Goal: Find specific page/section: Find specific page/section

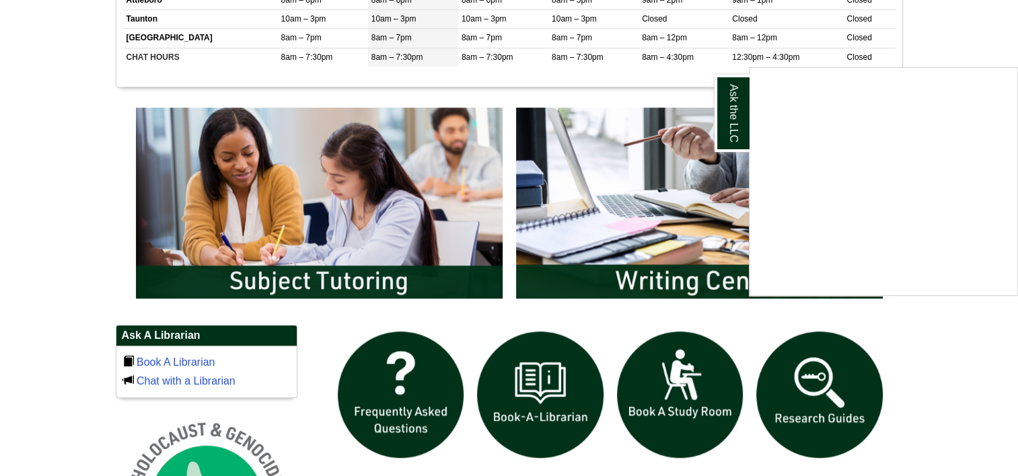
scroll to position [538, 0]
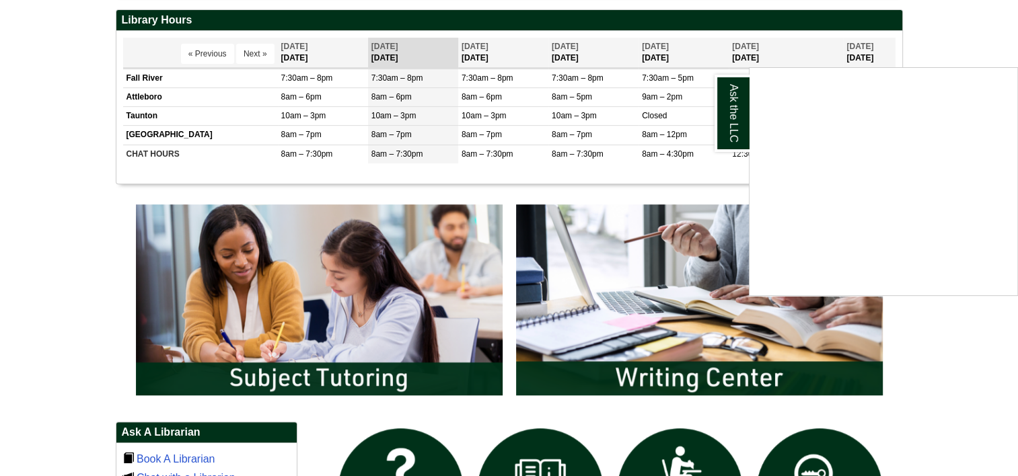
click at [211, 301] on div "Ask the LLC" at bounding box center [509, 238] width 1018 height 476
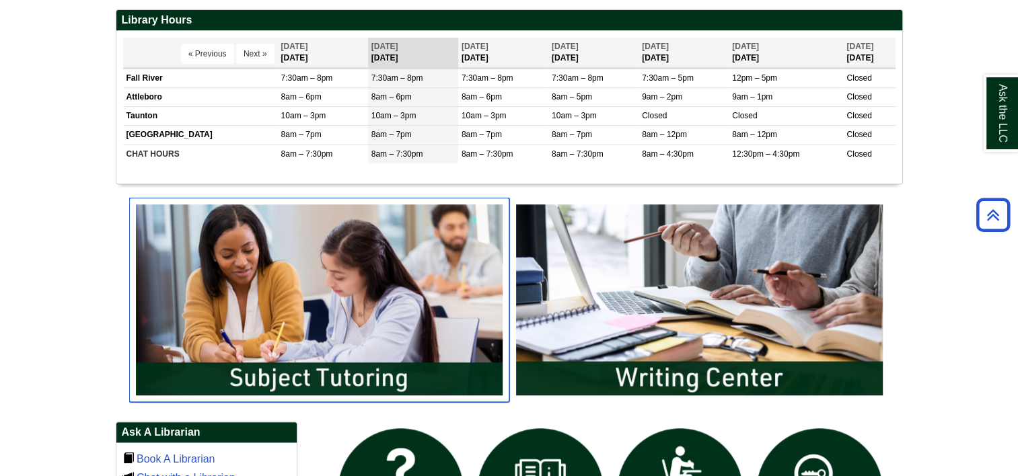
click at [311, 340] on img "slideshow" at bounding box center [319, 300] width 380 height 205
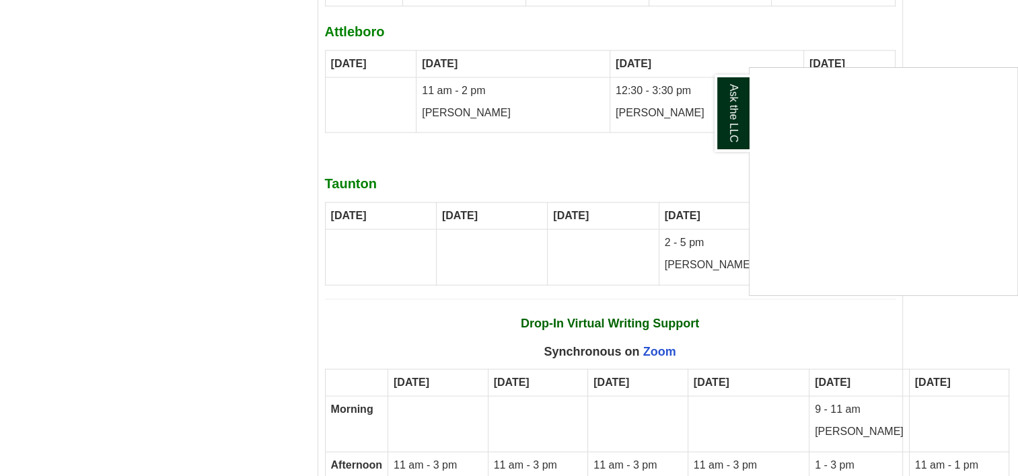
scroll to position [7805, 0]
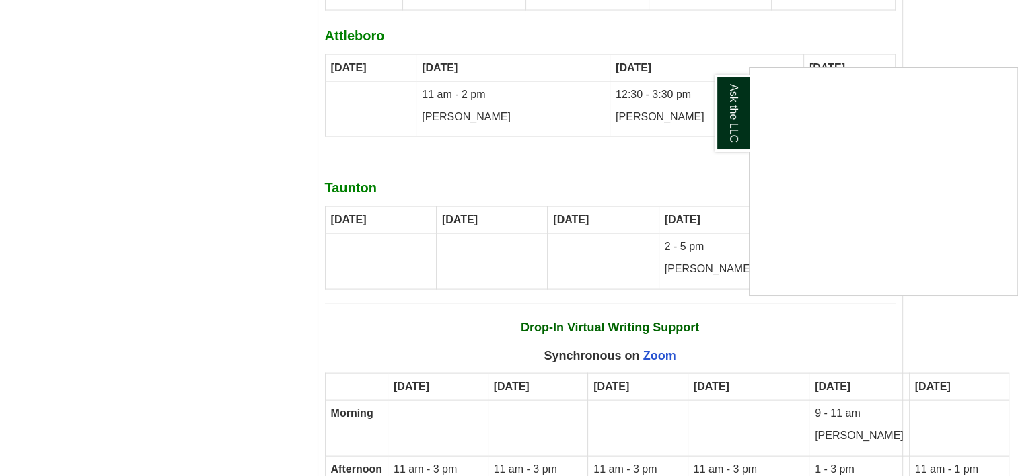
click at [665, 250] on div "Ask the LLC" at bounding box center [509, 238] width 1018 height 476
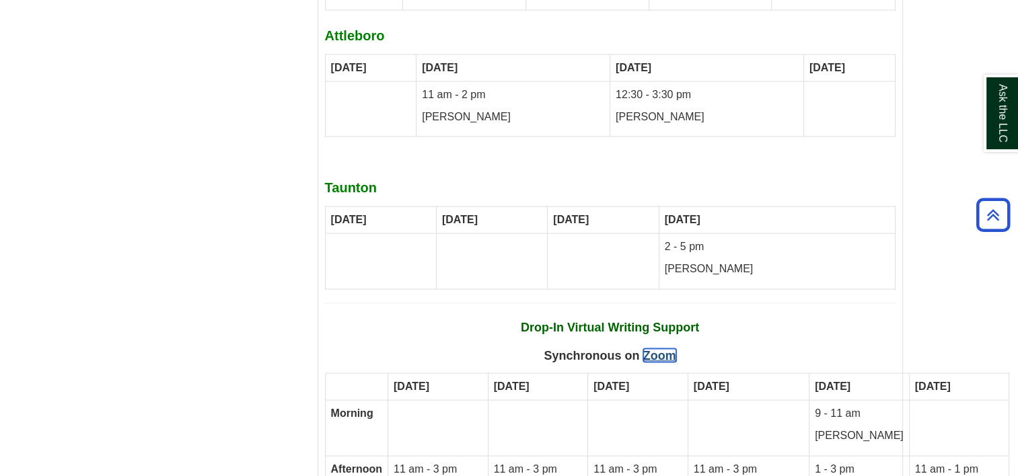
click at [665, 349] on link "Zoom" at bounding box center [659, 355] width 33 height 13
